Goal: Transaction & Acquisition: Purchase product/service

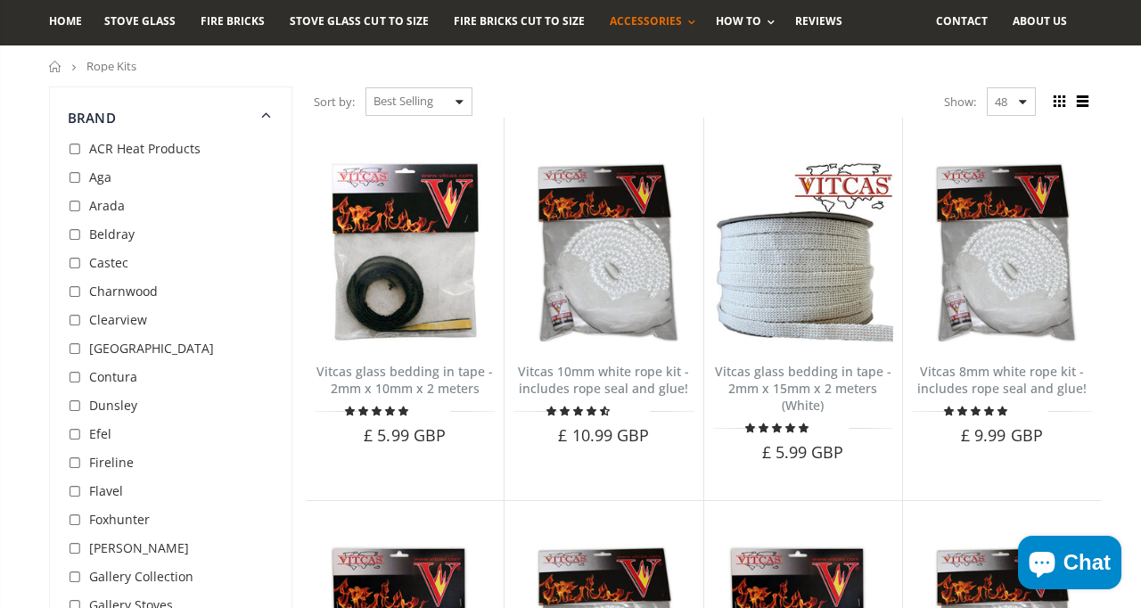
scroll to position [120, 0]
click at [86, 391] on div "Contura" at bounding box center [103, 377] width 70 height 29
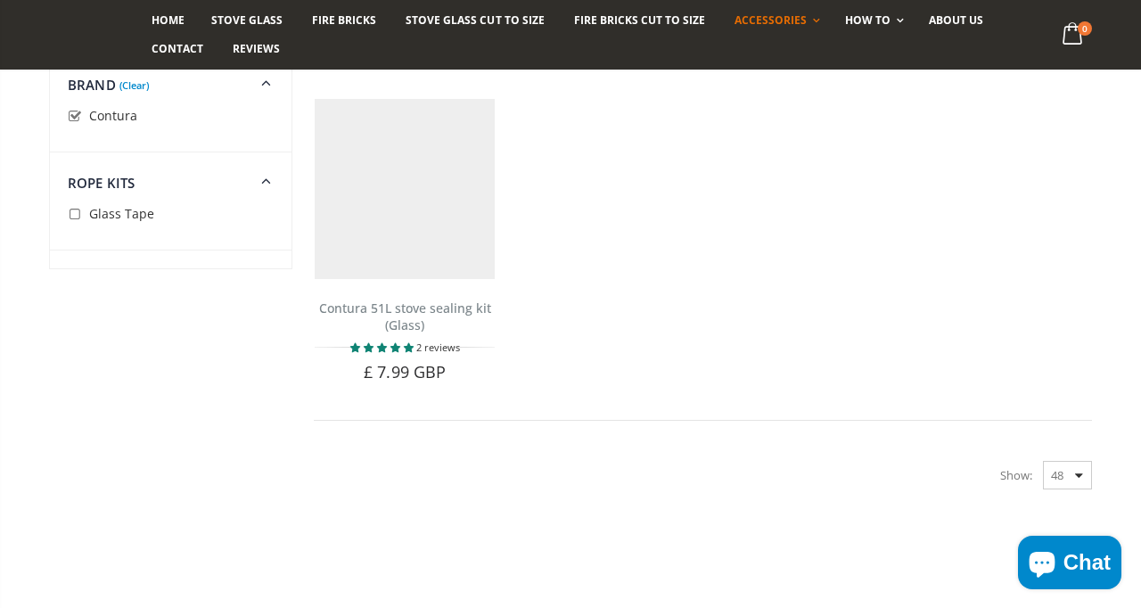
scroll to position [259, 0]
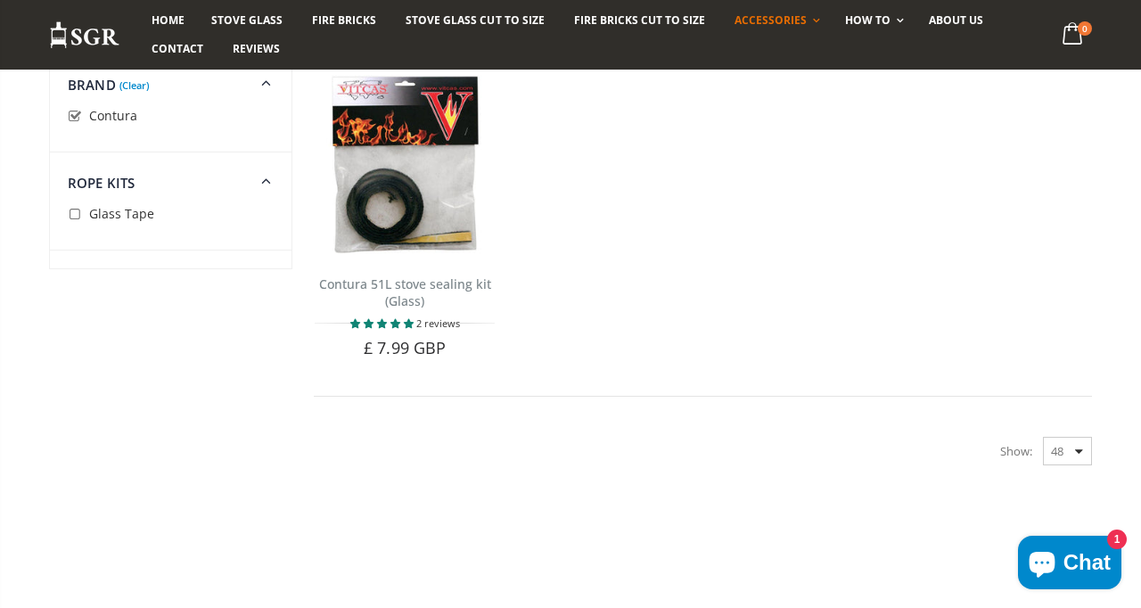
click at [447, 325] on span "2 reviews" at bounding box center [438, 323] width 44 height 13
click at [406, 319] on span "5.00 stars" at bounding box center [409, 323] width 10 height 9
click at [455, 317] on span "2 reviews" at bounding box center [438, 323] width 44 height 13
click at [437, 276] on link "Contura 51L stove sealing kit (Glass)" at bounding box center [405, 293] width 172 height 34
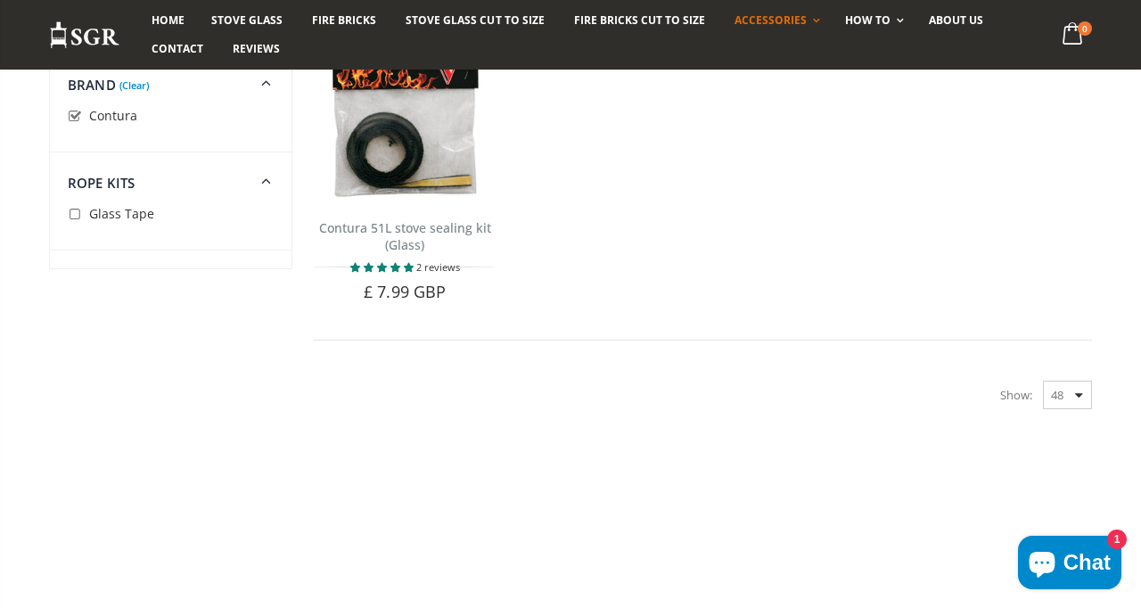
scroll to position [342, 0]
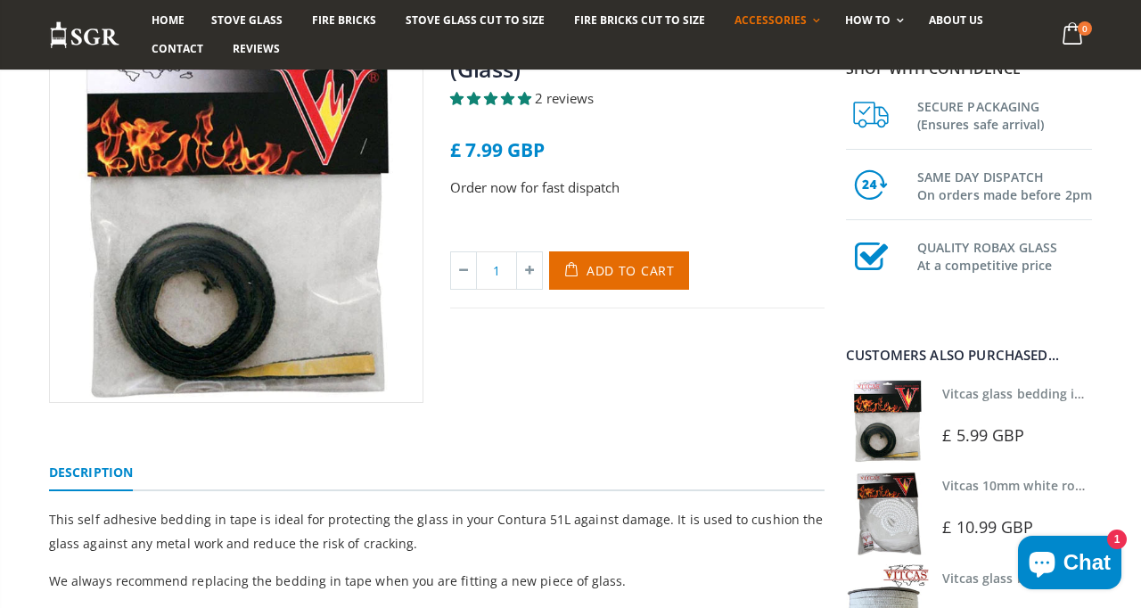
scroll to position [228, 0]
